Goal: Information Seeking & Learning: Understand process/instructions

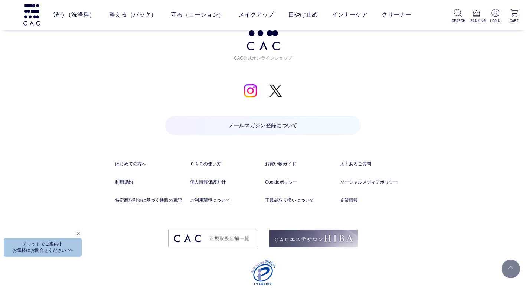
scroll to position [3591, 0]
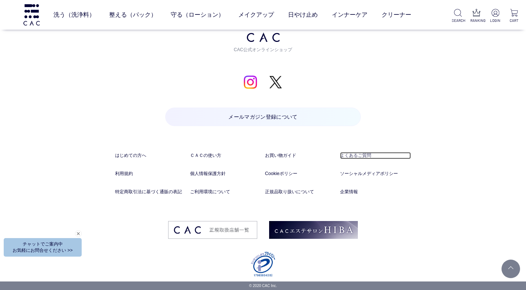
click at [363, 155] on link "よくあるご質問" at bounding box center [375, 155] width 71 height 7
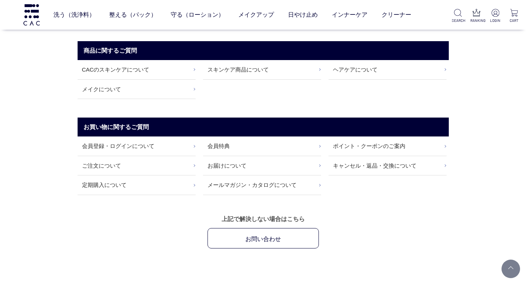
scroll to position [111, 0]
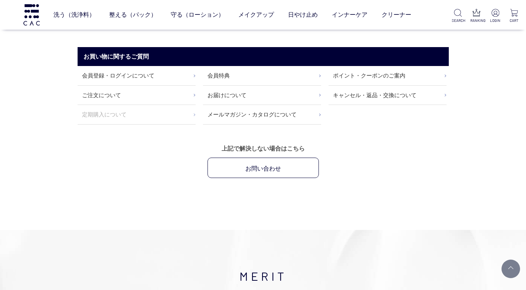
click at [104, 114] on link "定期購入について" at bounding box center [137, 114] width 118 height 19
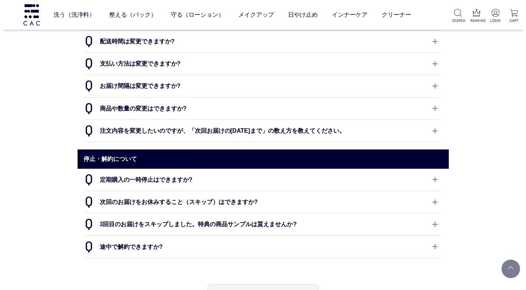
scroll to position [482, 0]
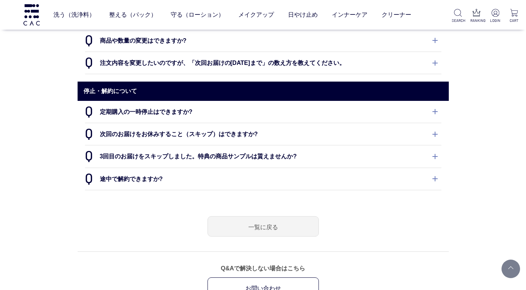
click at [140, 177] on dt "途中で解約できますか?" at bounding box center [263, 179] width 356 height 22
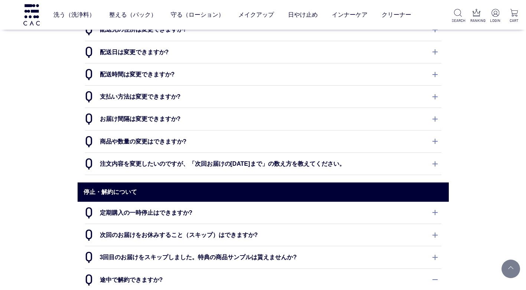
scroll to position [408, 0]
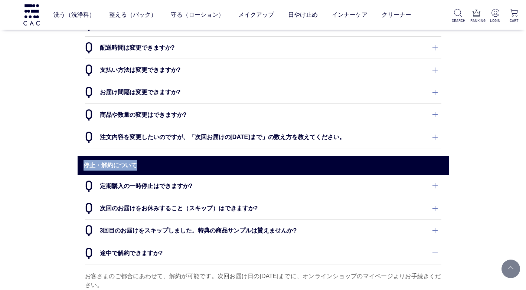
drag, startPoint x: 143, startPoint y: 164, endPoint x: 84, endPoint y: 166, distance: 58.7
click at [84, 166] on h2 "停止・解約について" at bounding box center [263, 165] width 371 height 19
copy h2 "停止・解約について"
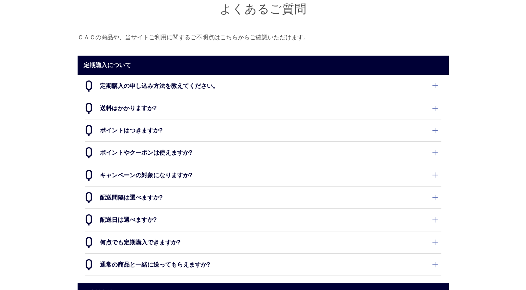
scroll to position [0, 0]
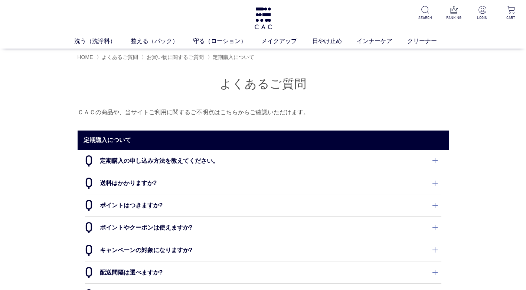
drag, startPoint x: 217, startPoint y: 84, endPoint x: 304, endPoint y: 88, distance: 86.2
click at [304, 88] on h1 "よくあるご質問" at bounding box center [263, 84] width 371 height 16
copy h1 "よくあるご質問"
